Goal: Navigation & Orientation: Go to known website

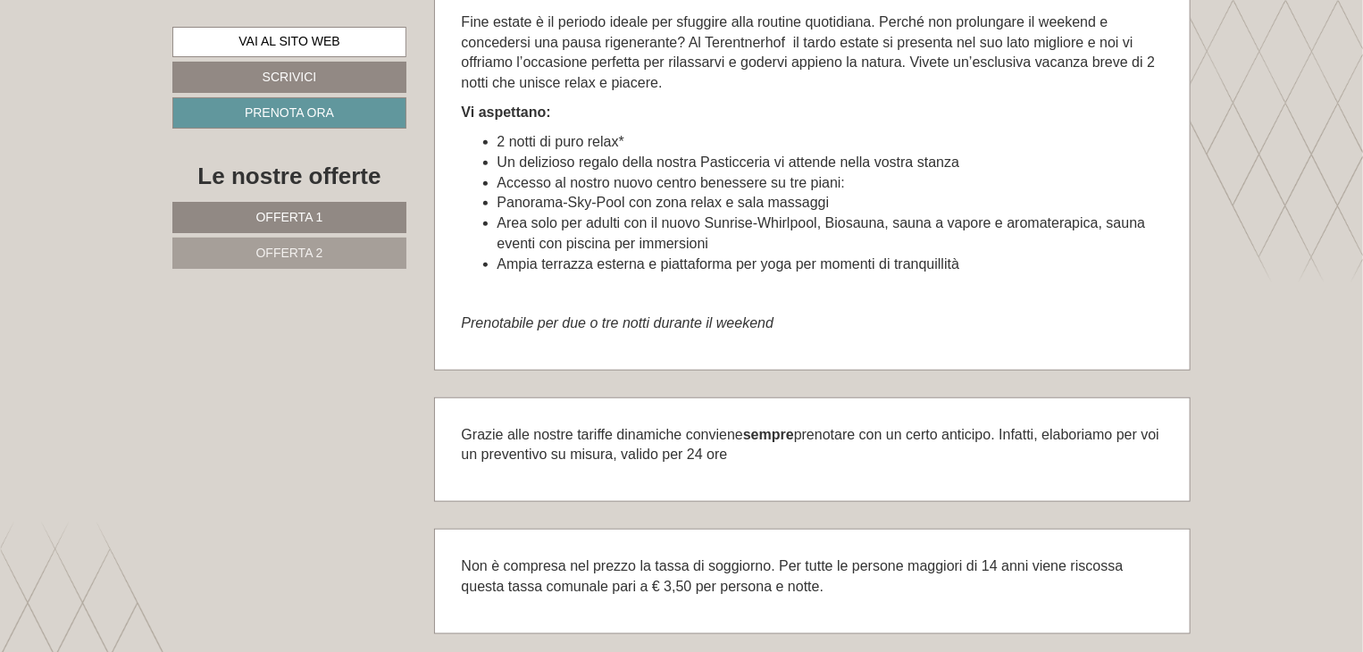
scroll to position [4107, 0]
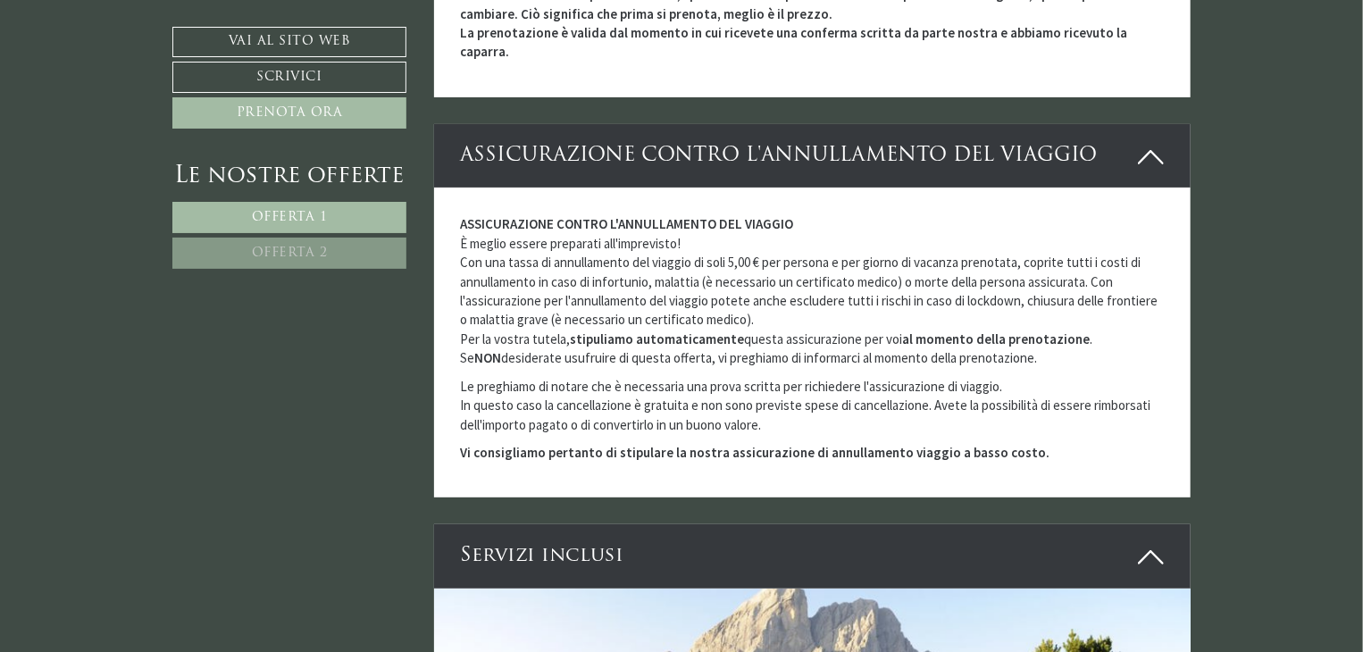
scroll to position [3930, 0]
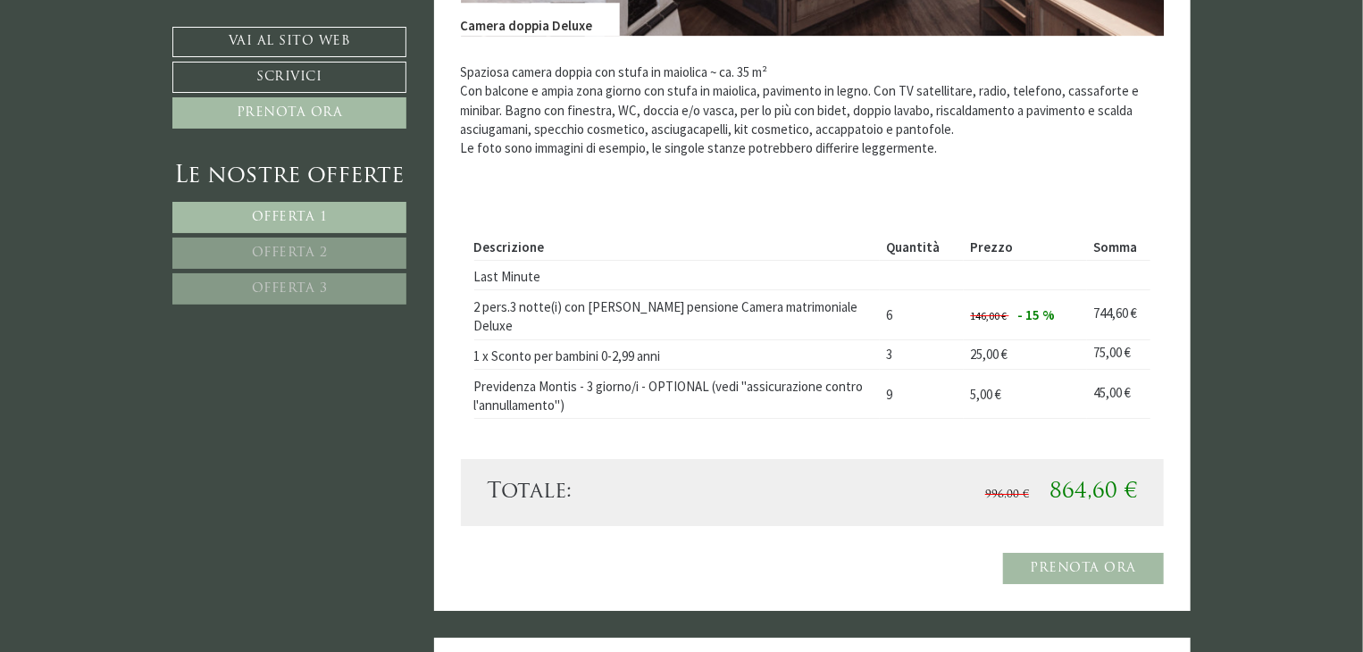
scroll to position [2948, 0]
